Goal: Register for event/course

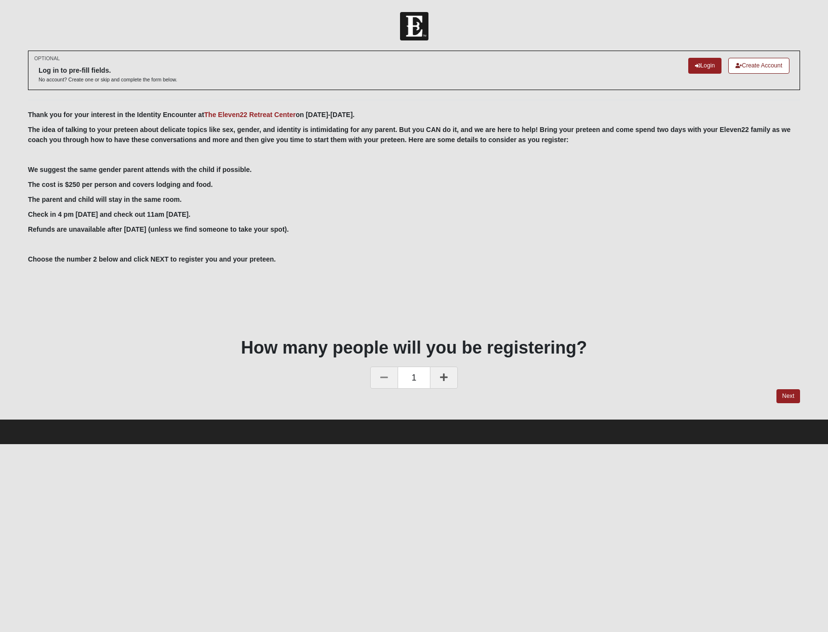
click at [455, 382] on link at bounding box center [444, 378] width 28 height 22
click at [785, 397] on link "Next" at bounding box center [789, 396] width 24 height 14
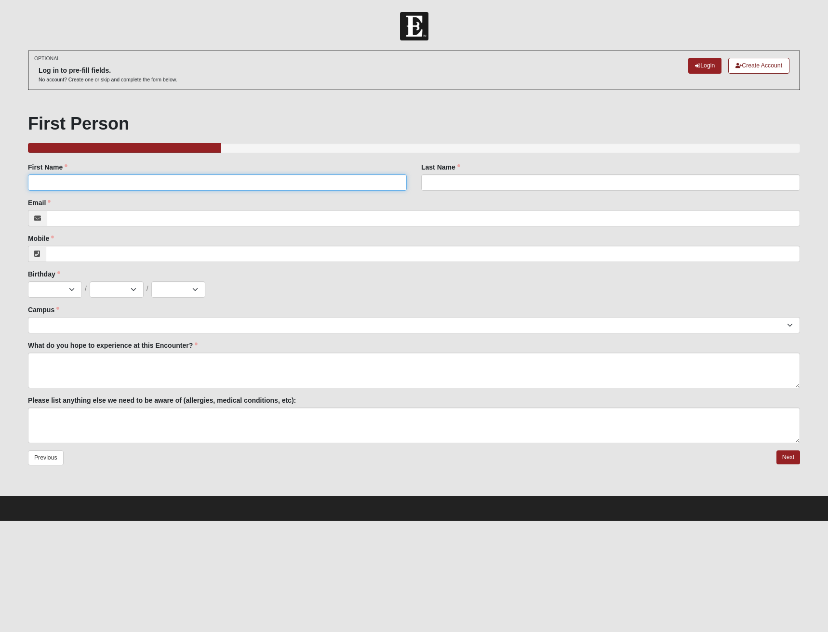
click at [227, 188] on input "First Name" at bounding box center [217, 182] width 379 height 16
type input "Peter"
type input "Helton"
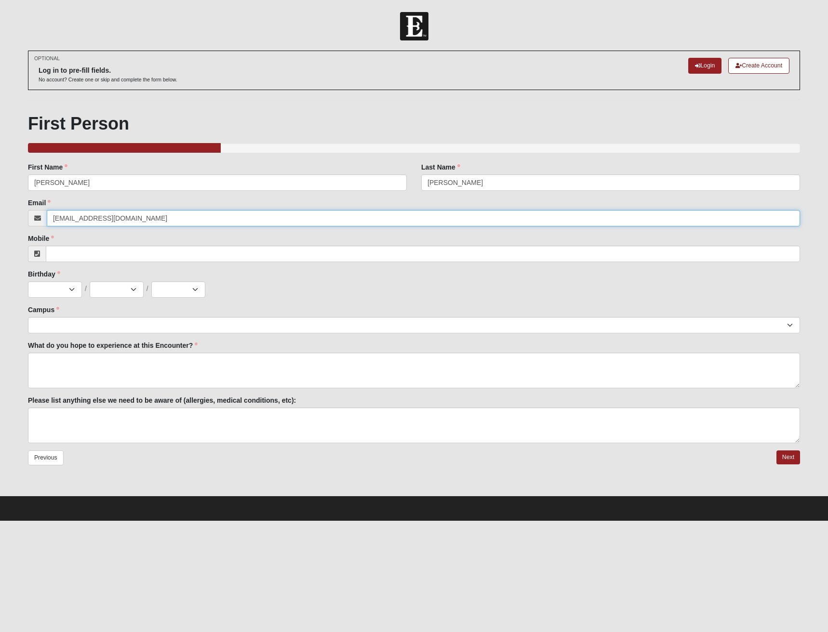
type input "phelton@hwcontracting.net"
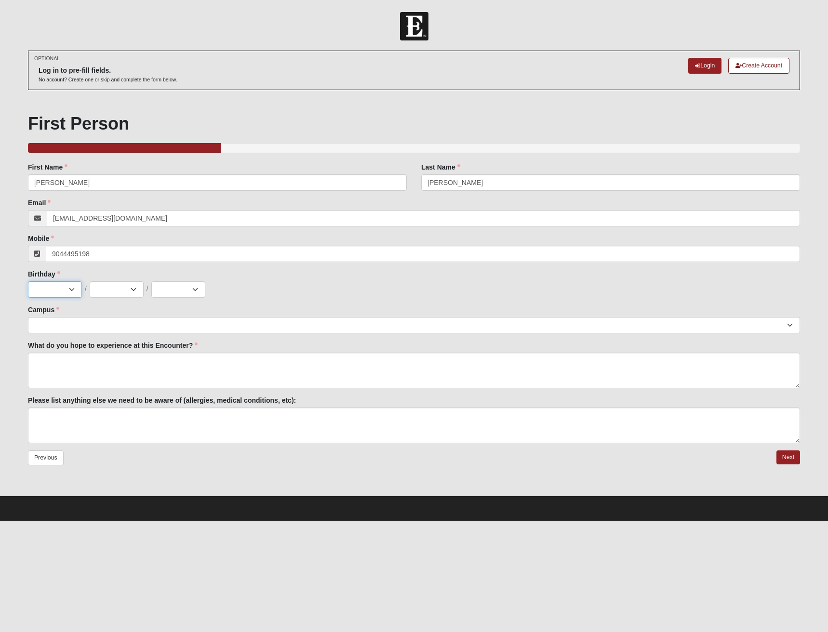
type input "(904) 449-5198"
click at [68, 291] on select "Jan Feb Mar Apr May Jun Jul Aug Sep Oct Nov Dec" at bounding box center [55, 289] width 54 height 16
select select "5"
click at [28, 281] on select "Jan Feb Mar Apr May Jun Jul Aug Sep Oct Nov Dec" at bounding box center [55, 289] width 54 height 16
click at [132, 282] on select "1 2 3 4 5 6 7 8 9 10 11 12 13 14 15 16 17 18 19 20 21 22 23 24 25 26 27 28 29 3…" at bounding box center [117, 289] width 54 height 16
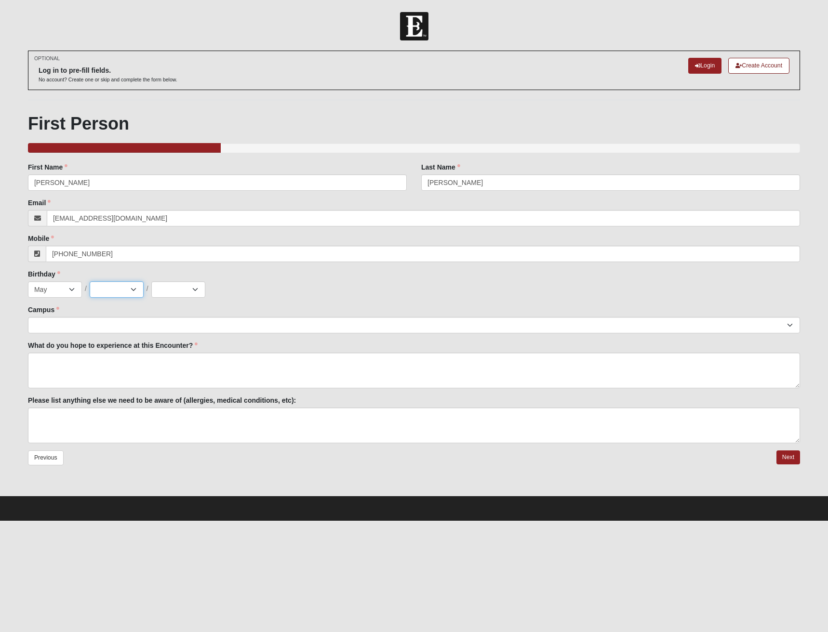
select select "6"
click at [90, 281] on select "1 2 3 4 5 6 7 8 9 10 11 12 13 14 15 16 17 18 19 20 21 22 23 24 25 26 27 28 29 3…" at bounding box center [117, 289] width 54 height 16
click at [170, 288] on select "2025 2024 2023 2022 2021 2020 2019 2018 2017 2016 2015 2014 2013 2012 2011 2010…" at bounding box center [178, 289] width 54 height 16
select select "1977"
click at [151, 281] on select "2025 2024 2023 2022 2021 2020 2019 2018 2017 2016 2015 2014 2013 2012 2011 2010…" at bounding box center [178, 289] width 54 height 16
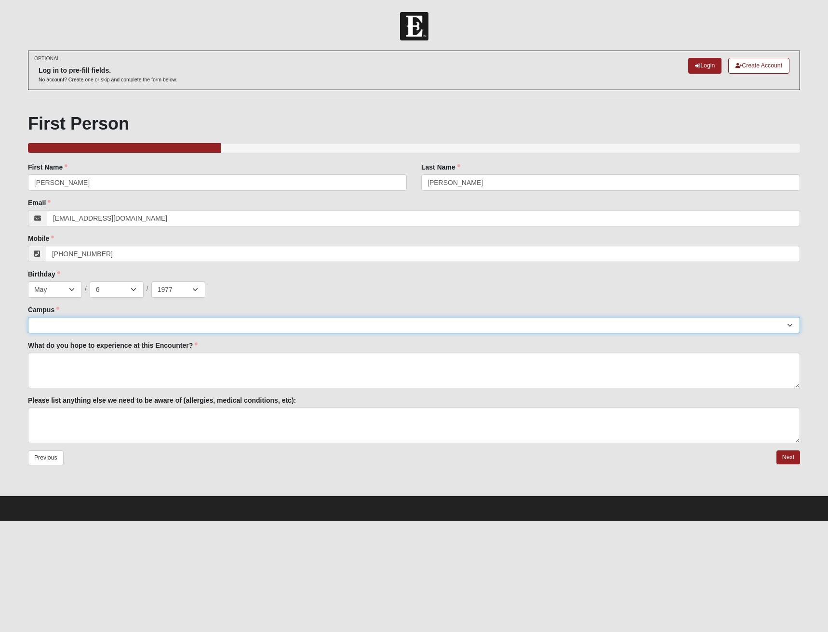
click at [53, 326] on select "Arlington Baymeadows Eleven22 Online Fleming Island Jesup Mandarin North Jax Or…" at bounding box center [414, 325] width 772 height 16
select select "11"
click at [28, 317] on select "Arlington Baymeadows Eleven22 Online Fleming Island Jesup Mandarin North Jax Or…" at bounding box center [414, 325] width 772 height 16
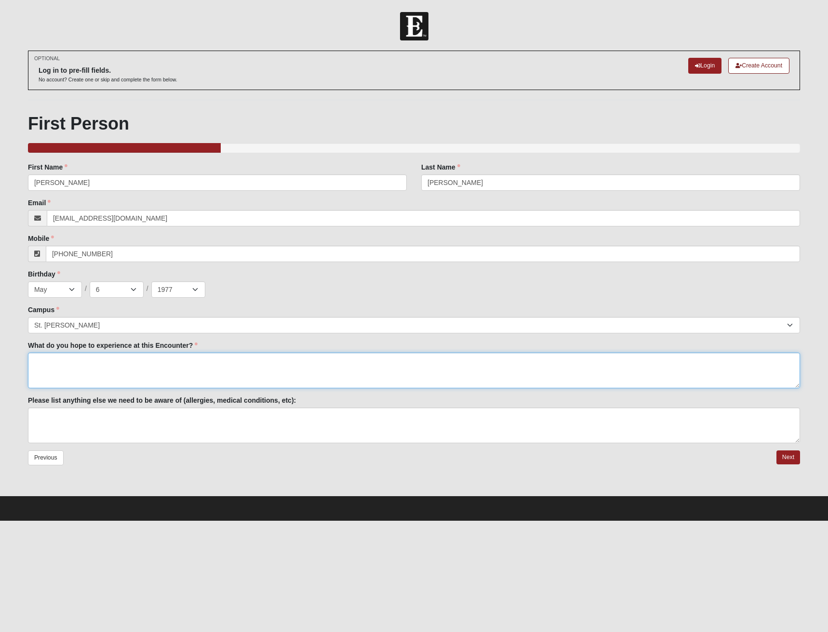
click at [173, 371] on textarea "What do you hope to experience at this Encounter?" at bounding box center [414, 371] width 772 height 36
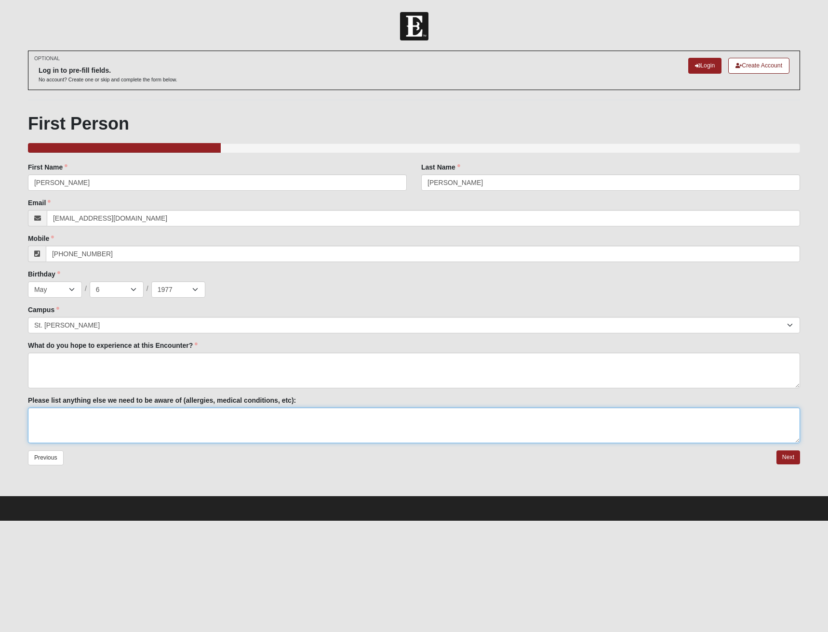
click at [198, 432] on textarea "Please list anything else we need to be aware of (allergies, medical conditions…" at bounding box center [414, 426] width 772 height 36
type textarea "None"
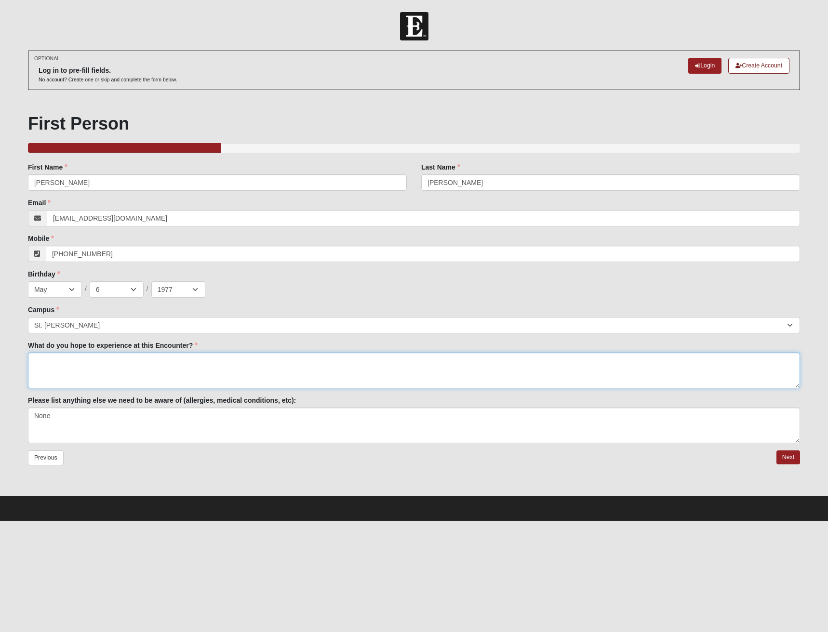
click at [205, 377] on textarea "What do you hope to experience at this Encounter?" at bounding box center [414, 371] width 772 height 36
click at [216, 355] on textarea "Godly insight into talking about sex and puberty" at bounding box center [414, 371] width 772 height 36
type textarea "Godly insight into talking about sex and puberty and the LGBTQ+ counterculture …"
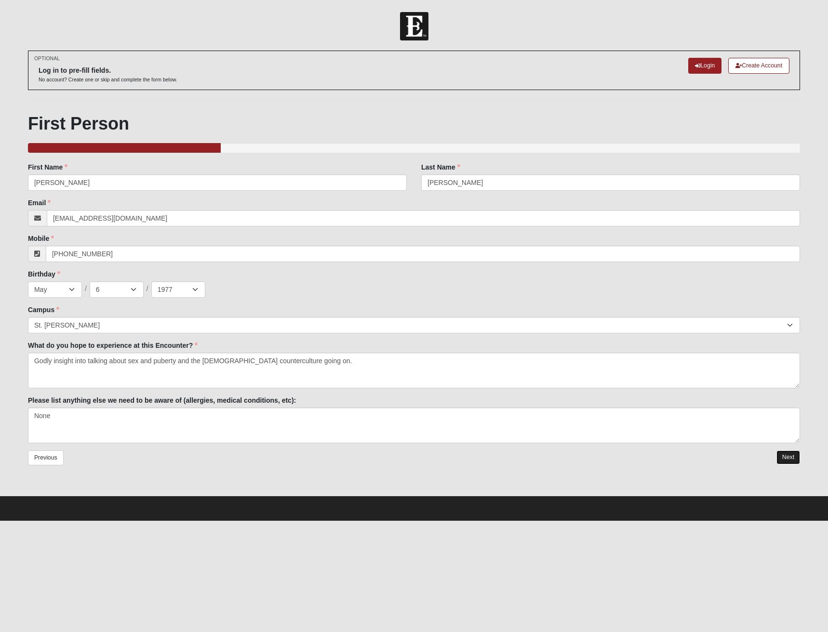
click at [792, 460] on link "Next" at bounding box center [789, 458] width 24 height 14
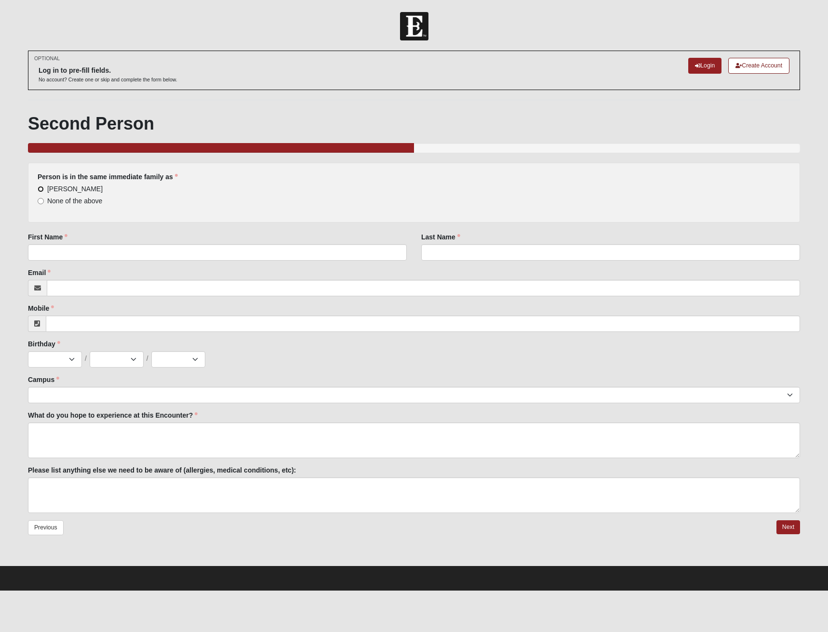
click at [38, 190] on input "Peter Helton" at bounding box center [41, 189] width 6 height 6
radio input "true"
type input "Levi"
type input "Helton"
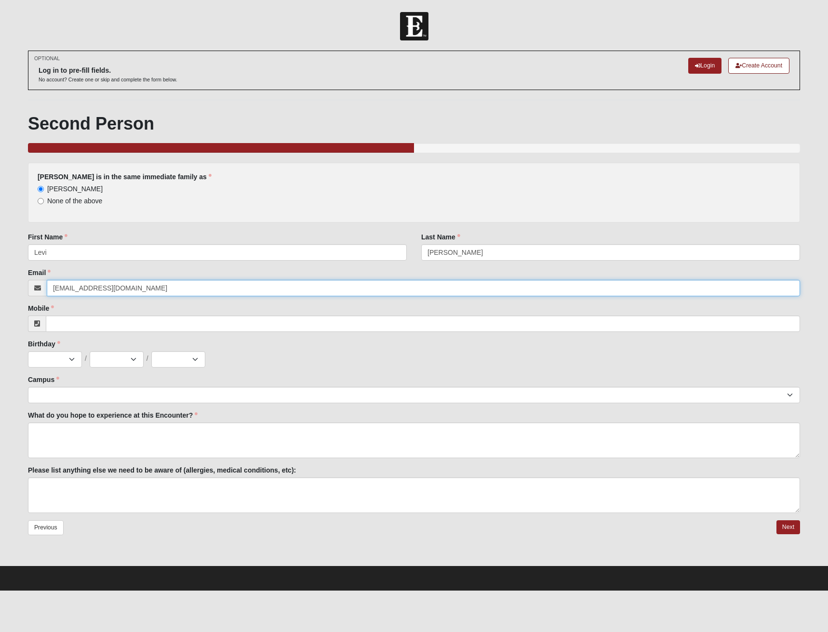
type input "phelton@hwcontracting.net"
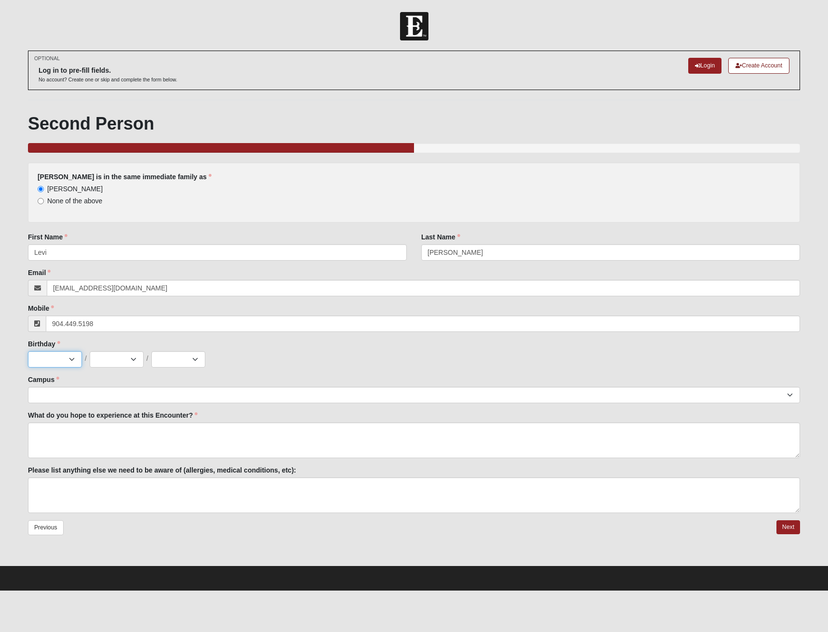
type input "(904) 449-5198"
click at [76, 366] on select "Jan Feb Mar Apr May Jun Jul Aug Sep Oct Nov Dec" at bounding box center [55, 359] width 54 height 16
select select "5"
click at [28, 351] on select "Jan Feb Mar Apr May Jun Jul Aug Sep Oct Nov Dec" at bounding box center [55, 359] width 54 height 16
click at [138, 360] on select "1 2 3 4 5 6 7 8 9 10 11 12 13 14 15 16 17 18 19 20 21 22 23 24 25 26 27 28 29 3…" at bounding box center [117, 359] width 54 height 16
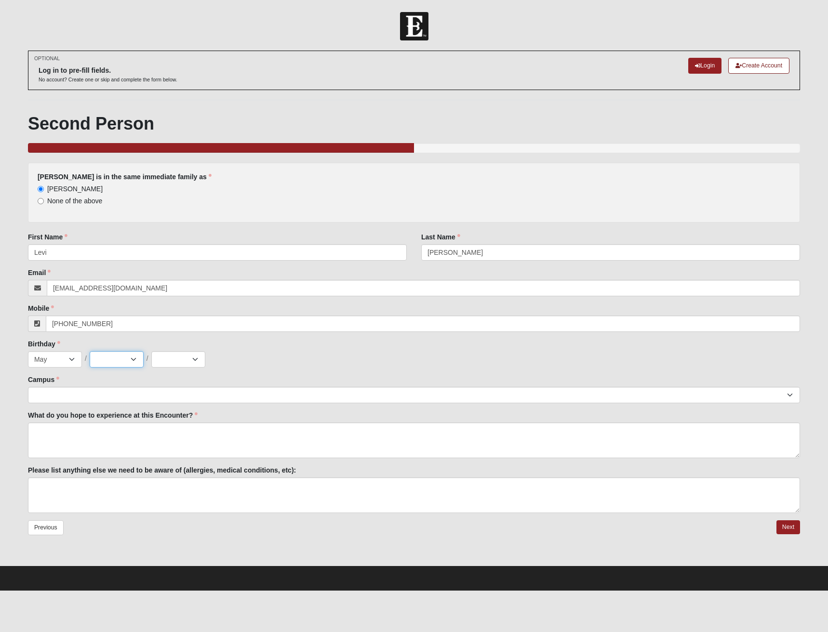
select select "13"
click at [90, 351] on select "1 2 3 4 5 6 7 8 9 10 11 12 13 14 15 16 17 18 19 20 21 22 23 24 25 26 27 28 29 3…" at bounding box center [117, 359] width 54 height 16
click at [202, 361] on select "2025 2024 2023 2022 2021 2020 2019 2018 2017 2016 2015 2014 2013 2012 2011 2010…" at bounding box center [178, 359] width 54 height 16
select select "2013"
click at [151, 351] on select "2025 2024 2023 2022 2021 2020 2019 2018 2017 2016 2015 2014 2013 2012 2011 2010…" at bounding box center [178, 359] width 54 height 16
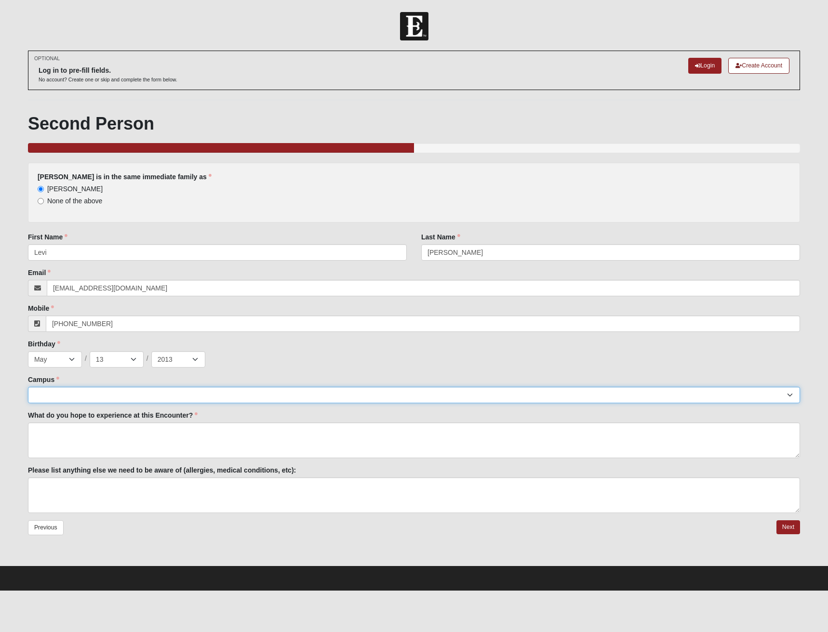
click at [128, 397] on select "Arlington Baymeadows Eleven22 Online Fleming Island Jesup Mandarin North Jax Or…" at bounding box center [414, 395] width 772 height 16
select select "11"
click at [28, 387] on select "Arlington Baymeadows Eleven22 Online Fleming Island Jesup Mandarin North Jax Or…" at bounding box center [414, 395] width 772 height 16
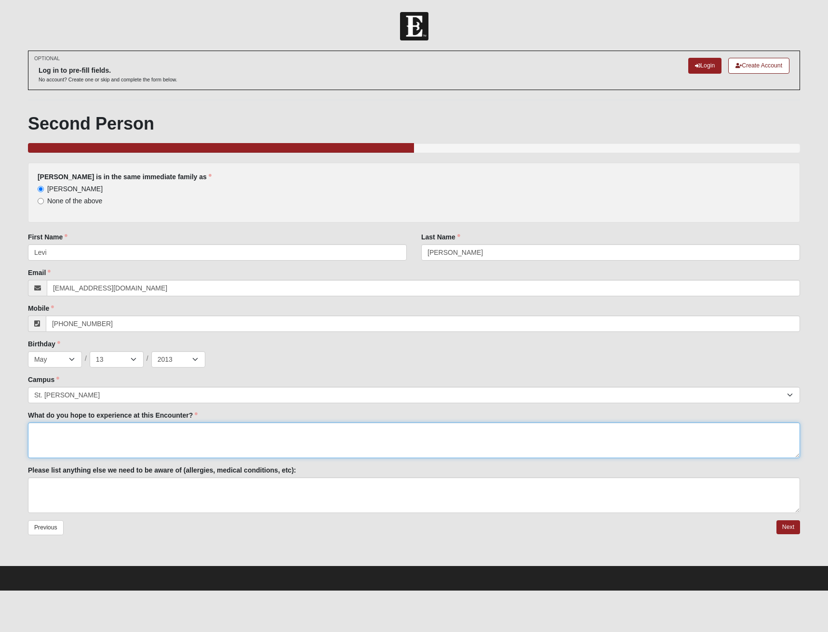
click at [109, 442] on textarea "What do you hope to experience at this Encounter?" at bounding box center [414, 441] width 772 height 36
type textarea "same as dad"
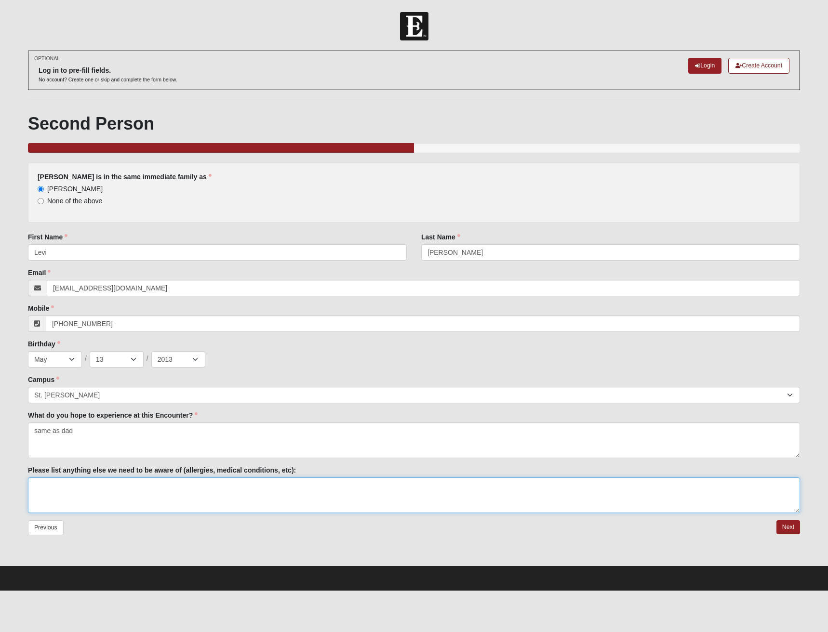
click at [190, 492] on textarea "Please list anything else we need to be aware of (allergies, medical conditions…" at bounding box center [414, 496] width 772 height 36
type textarea "None"
click at [789, 530] on link "Next" at bounding box center [789, 528] width 24 height 14
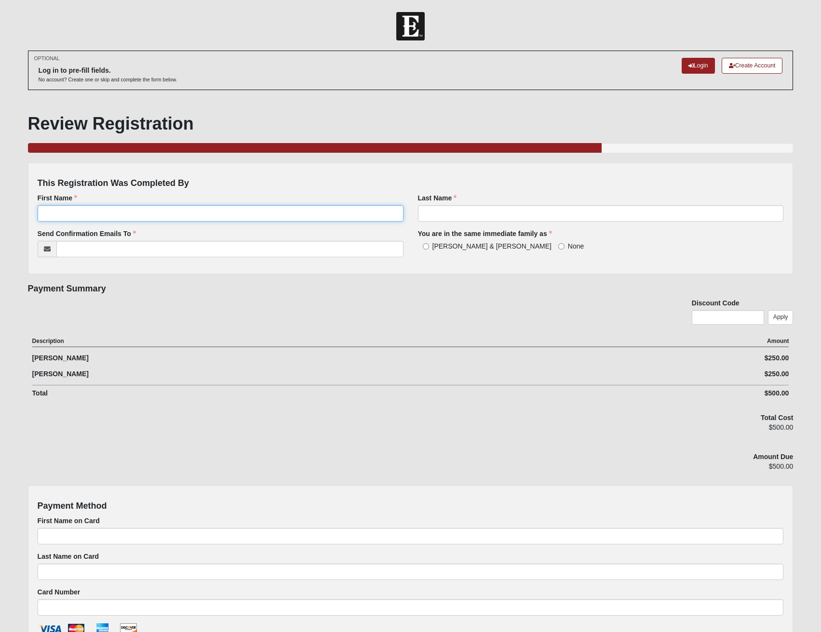
click at [79, 214] on input "First Name" at bounding box center [221, 213] width 366 height 16
type input "Peter"
type input "Helton"
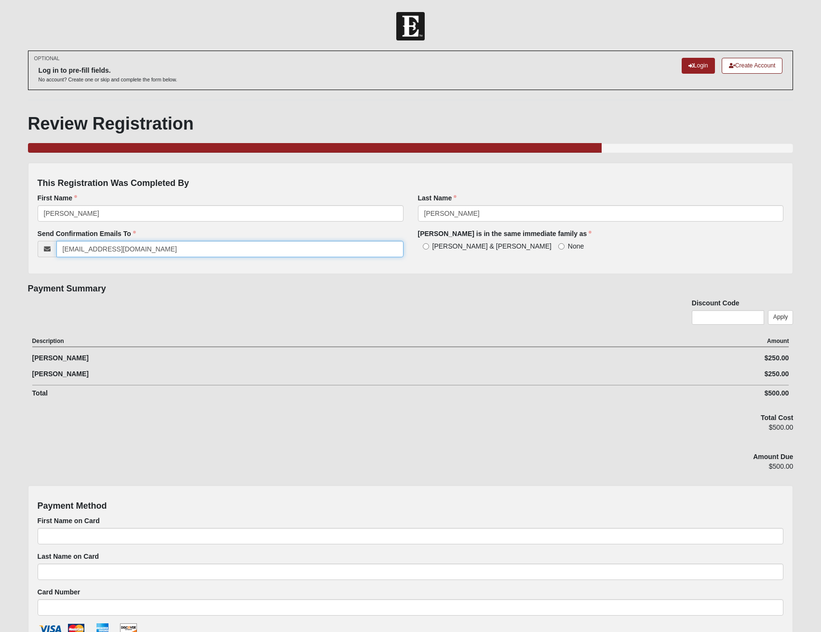
type input "phelton@hwcontracting.net"
click at [425, 245] on input "Peter & Levi Helton" at bounding box center [426, 246] width 6 height 6
radio input "true"
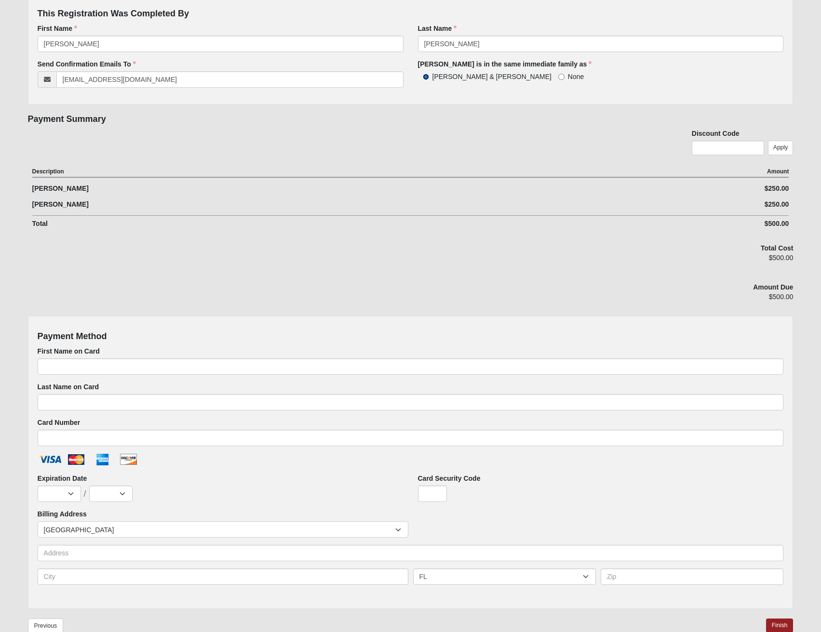
scroll to position [193, 0]
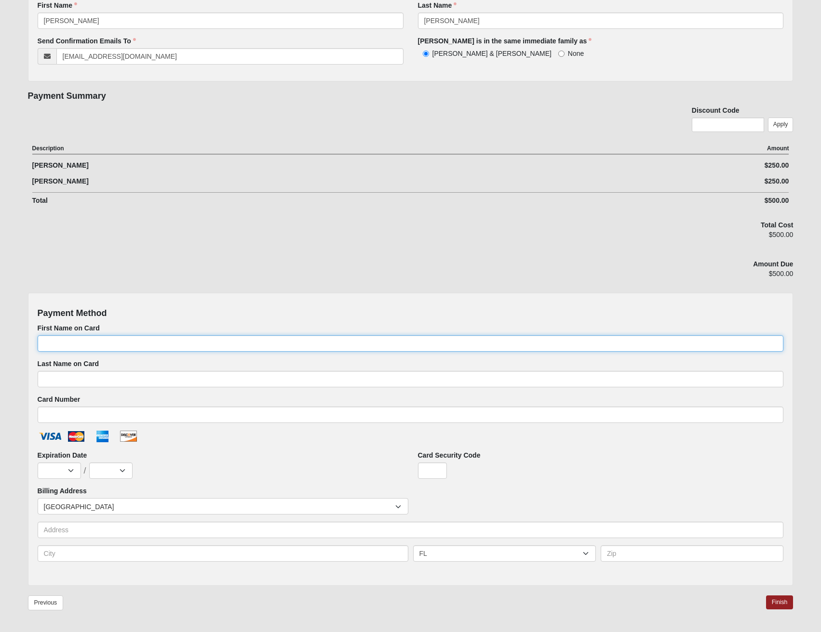
click at [169, 345] on input "First Name on Card" at bounding box center [411, 343] width 746 height 16
type input "Peter"
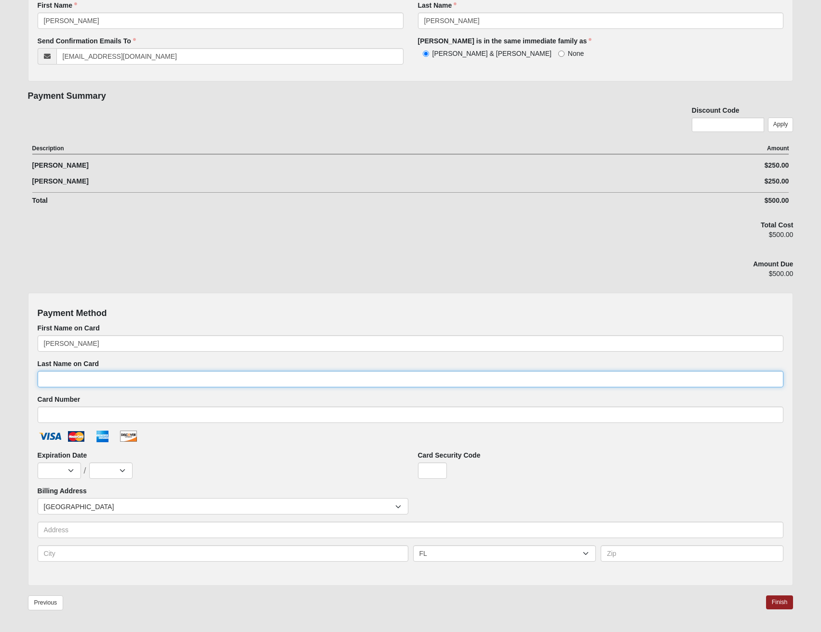
type input "Helton"
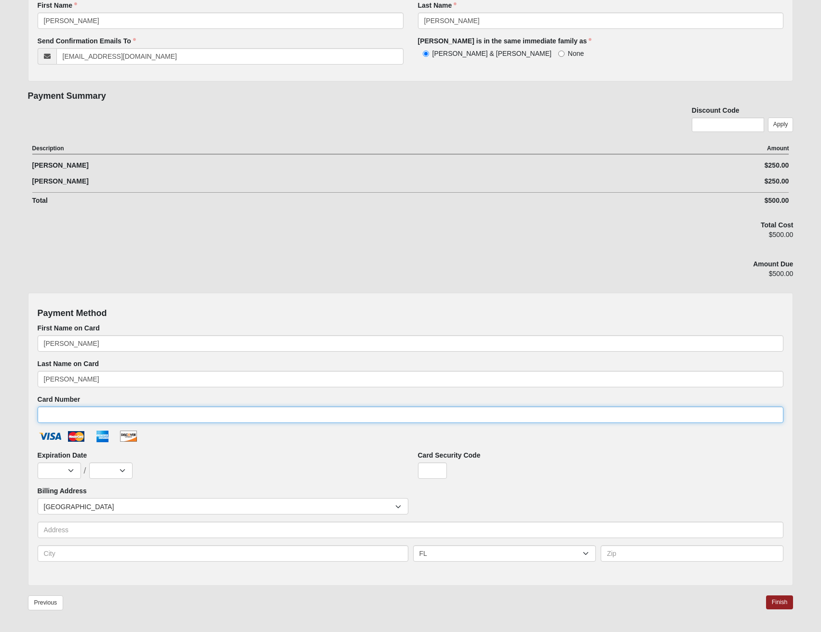
type input "4100390694758992"
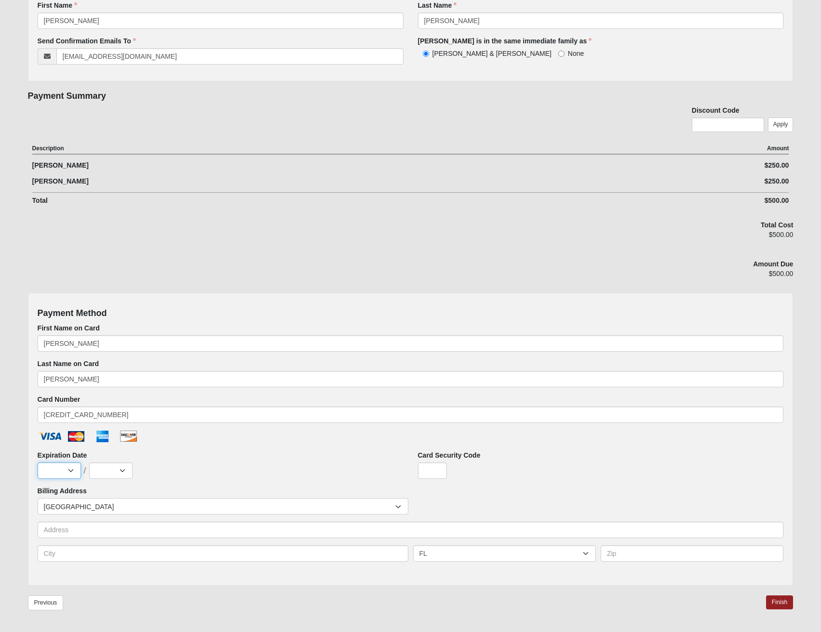
select select "7"
select select "2028"
type input "423"
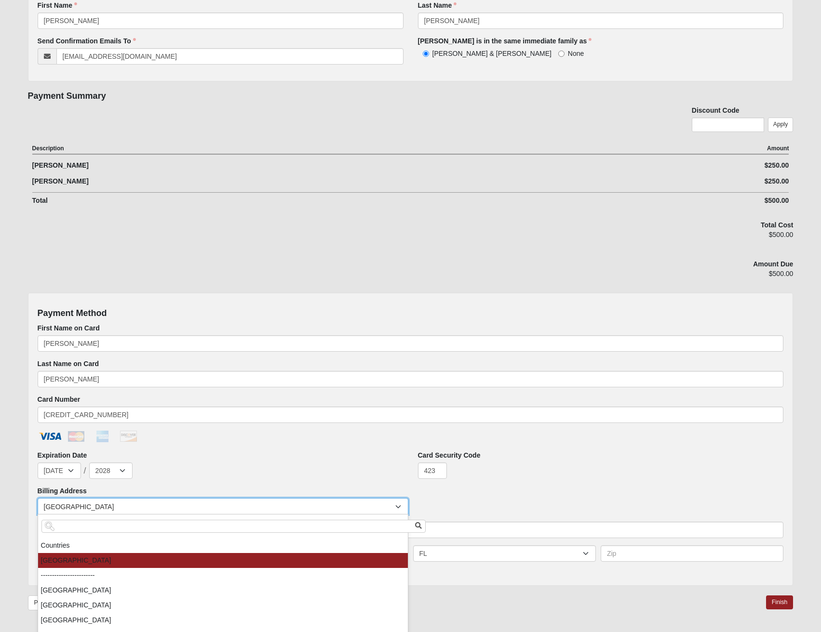
click at [141, 507] on span "United States" at bounding box center [219, 507] width 351 height 16
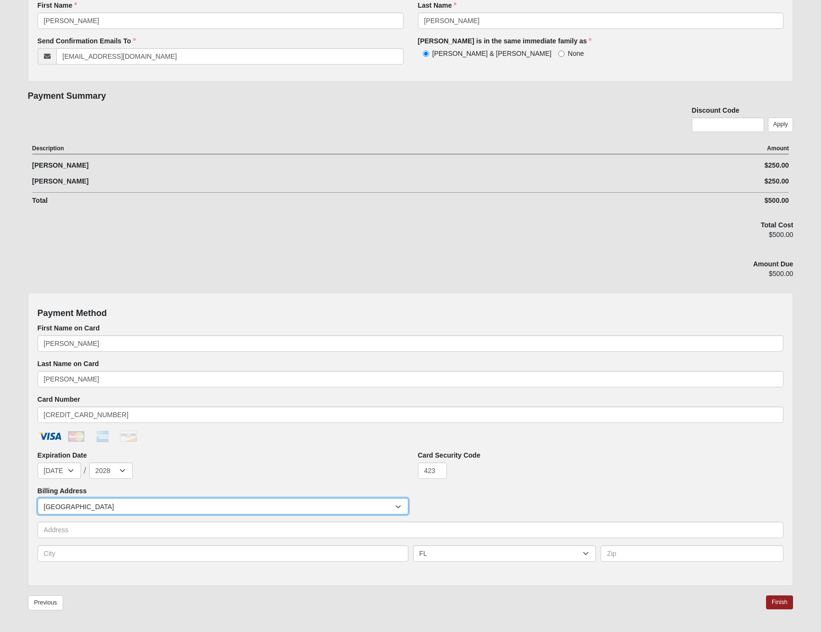
click at [141, 507] on span "United States" at bounding box center [219, 507] width 351 height 16
click at [120, 528] on input "text" at bounding box center [411, 530] width 746 height 16
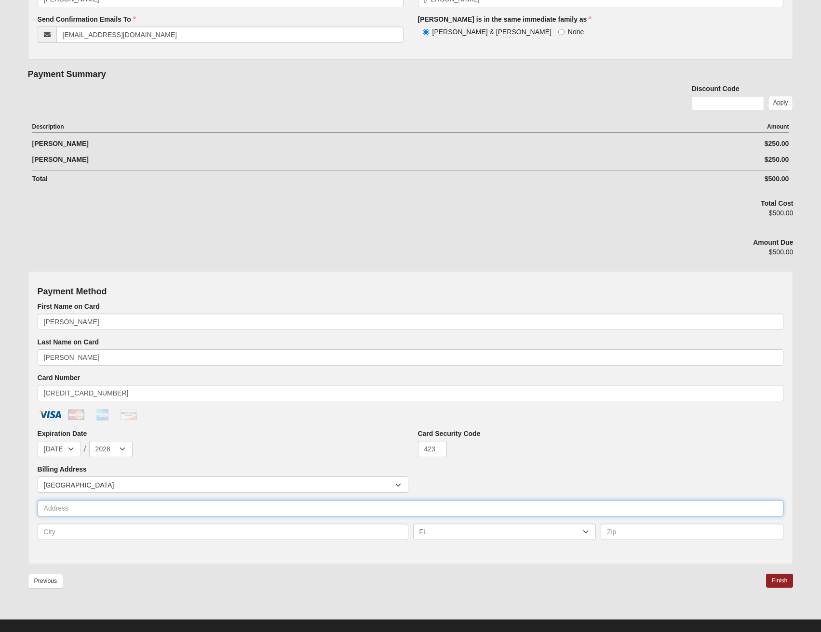
scroll to position [227, 0]
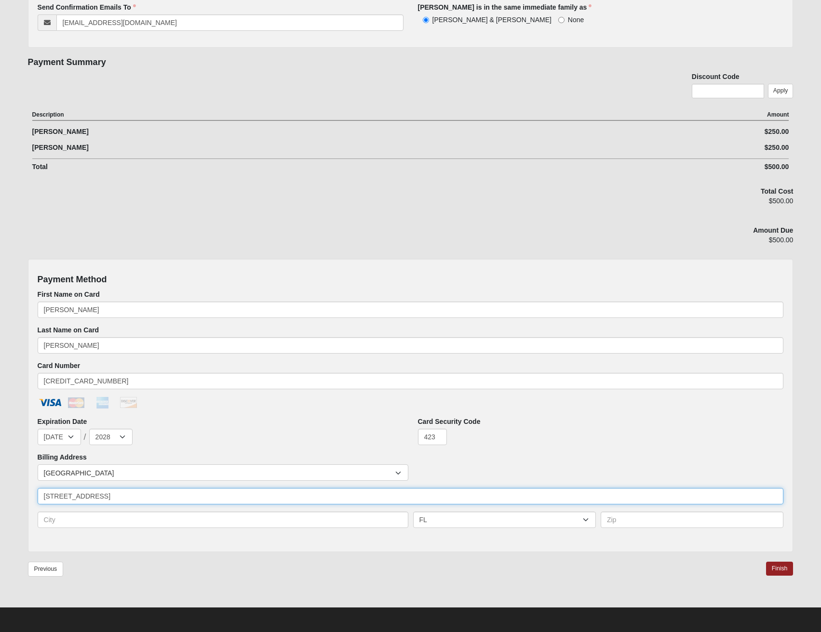
type input "2034 Rivers Own Rd"
type input "St Augustine"
type input "32092"
click at [784, 566] on link "Finish" at bounding box center [779, 569] width 27 height 14
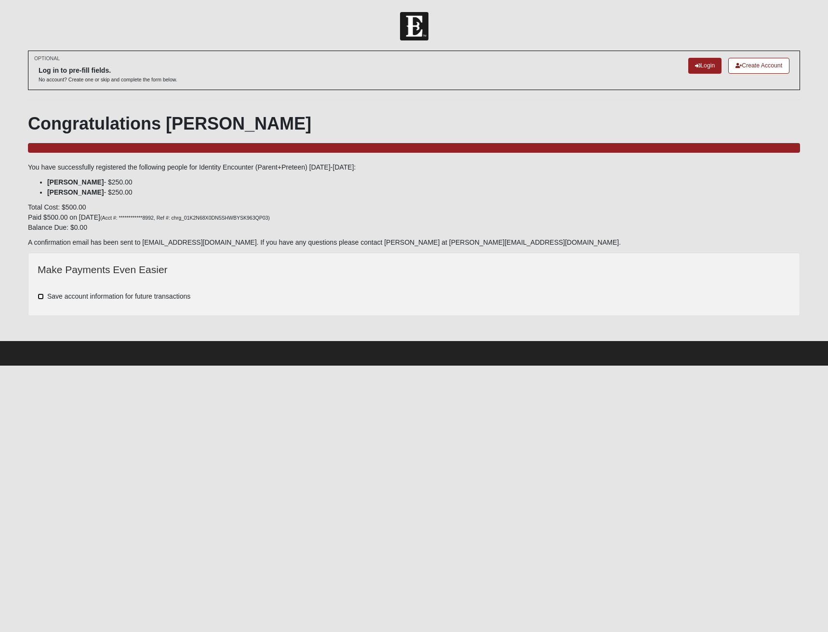
click at [40, 296] on input "Save account information for future transactions" at bounding box center [41, 297] width 6 height 6
checkbox input "true"
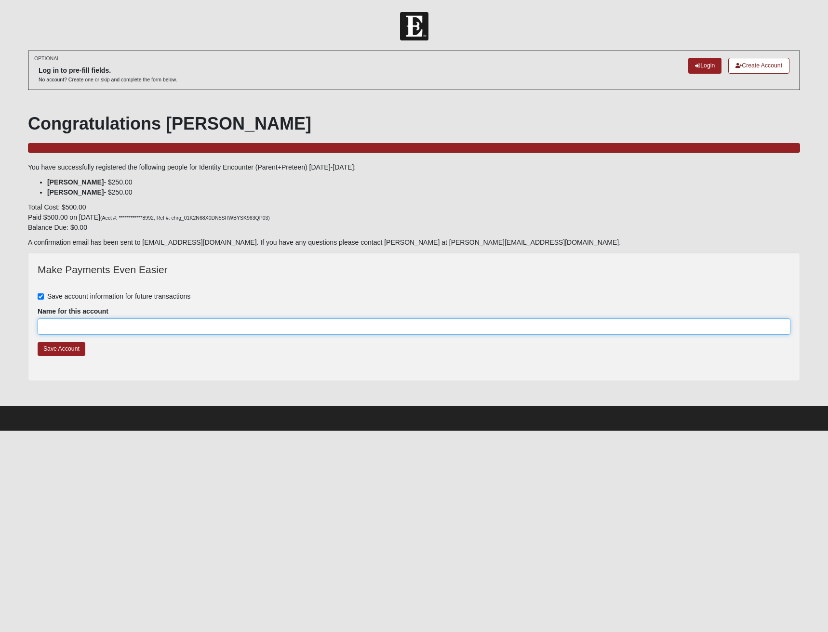
click at [160, 327] on input "Name for this account" at bounding box center [414, 327] width 753 height 16
type input "Peter"
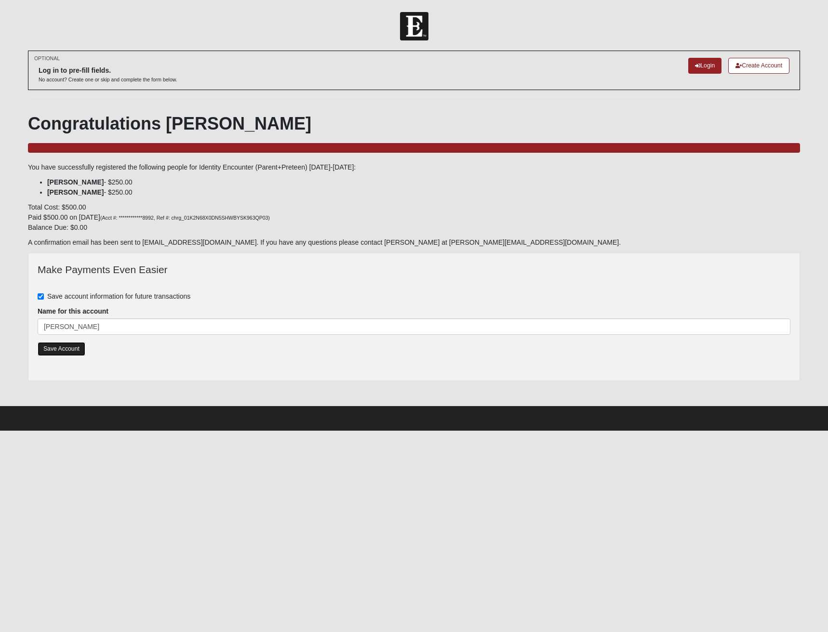
click at [67, 351] on link "Save Account" at bounding box center [62, 349] width 48 height 14
